Goal: Task Accomplishment & Management: Manage account settings

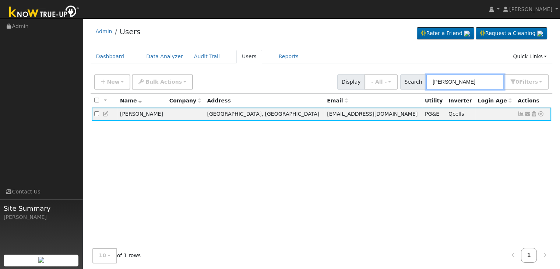
click at [452, 81] on input "[PERSON_NAME]" at bounding box center [465, 81] width 78 height 15
paste input "[PERSON_NAME]"
type input "[PERSON_NAME]"
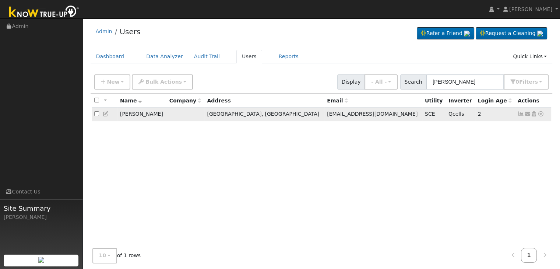
click at [519, 112] on icon at bounding box center [521, 113] width 7 height 5
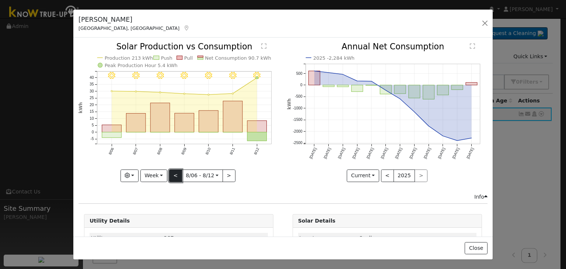
click at [176, 171] on button "<" at bounding box center [175, 175] width 13 height 13
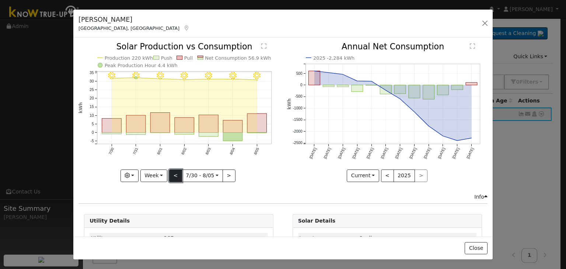
click at [172, 176] on button "<" at bounding box center [175, 175] width 13 height 13
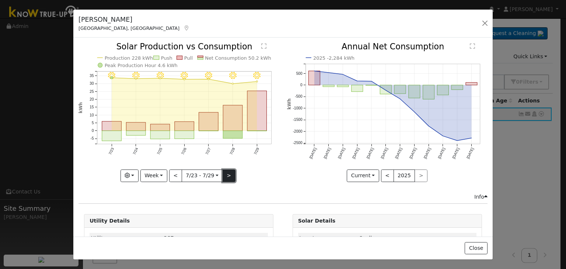
click at [227, 175] on button ">" at bounding box center [228, 175] width 13 height 13
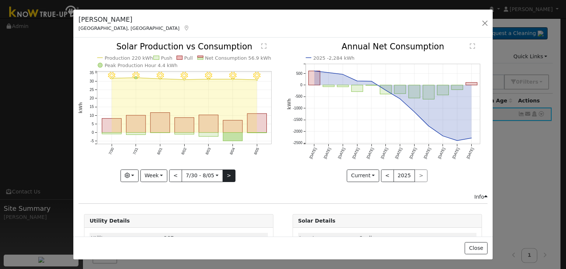
click at [227, 175] on div "8/05 - Clear 8/04 - Clear 8/03 - Clear 8/02 - Clear 8/01 - Clear 7/31 - Clear 7…" at bounding box center [178, 112] width 200 height 139
click at [227, 175] on button ">" at bounding box center [228, 175] width 13 height 13
type input "[DATE]"
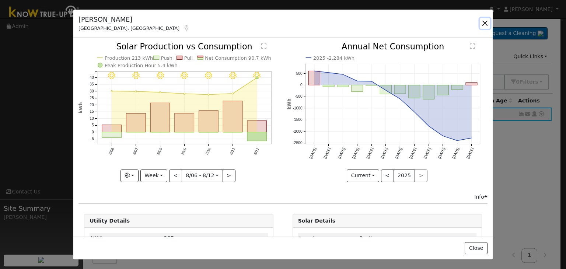
click at [486, 23] on button "button" at bounding box center [485, 23] width 10 height 10
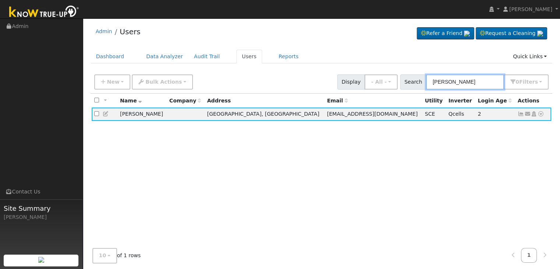
click at [463, 86] on input "[PERSON_NAME]" at bounding box center [465, 81] width 78 height 15
paste input "[PERSON_NAME]"
type input "[PERSON_NAME]"
